Goal: Task Accomplishment & Management: Complete application form

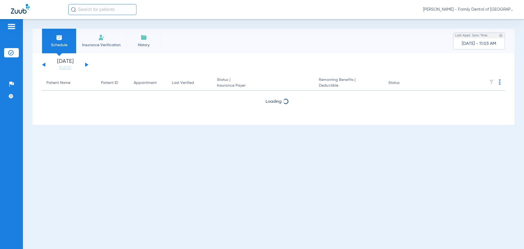
click at [97, 40] on li "Insurance Verification" at bounding box center [101, 41] width 50 height 25
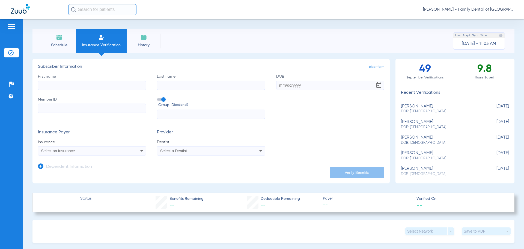
click at [94, 87] on input "First name" at bounding box center [92, 84] width 108 height 9
type input "Tia"
click at [178, 88] on input "Last name" at bounding box center [211, 84] width 108 height 9
type input "[PERSON_NAME]"
click at [281, 84] on input "DOB" at bounding box center [330, 84] width 108 height 9
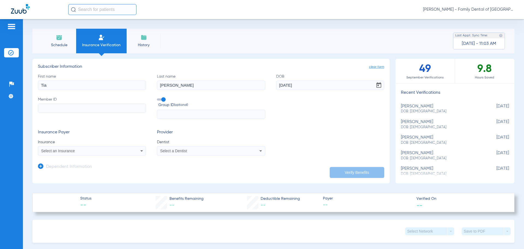
type input "[DATE]"
click at [120, 108] on input "Member ID" at bounding box center [92, 107] width 108 height 9
